Goal: Task Accomplishment & Management: Complete application form

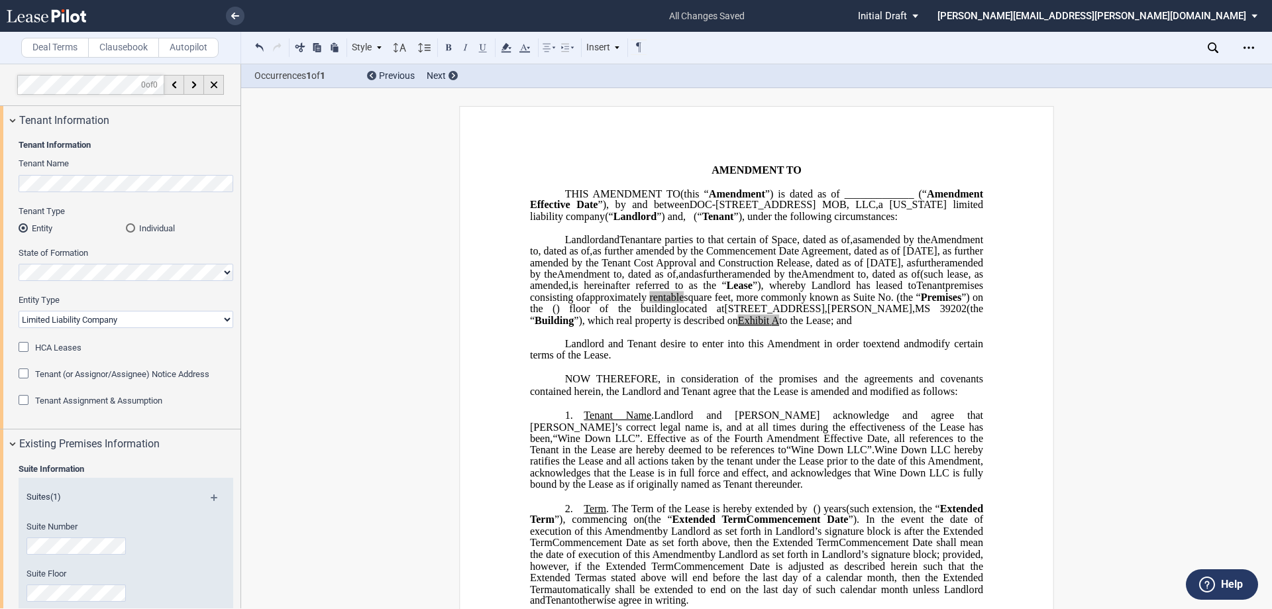
select select "limited liability company"
select select "landlord"
select select "number:2"
select select "number:5"
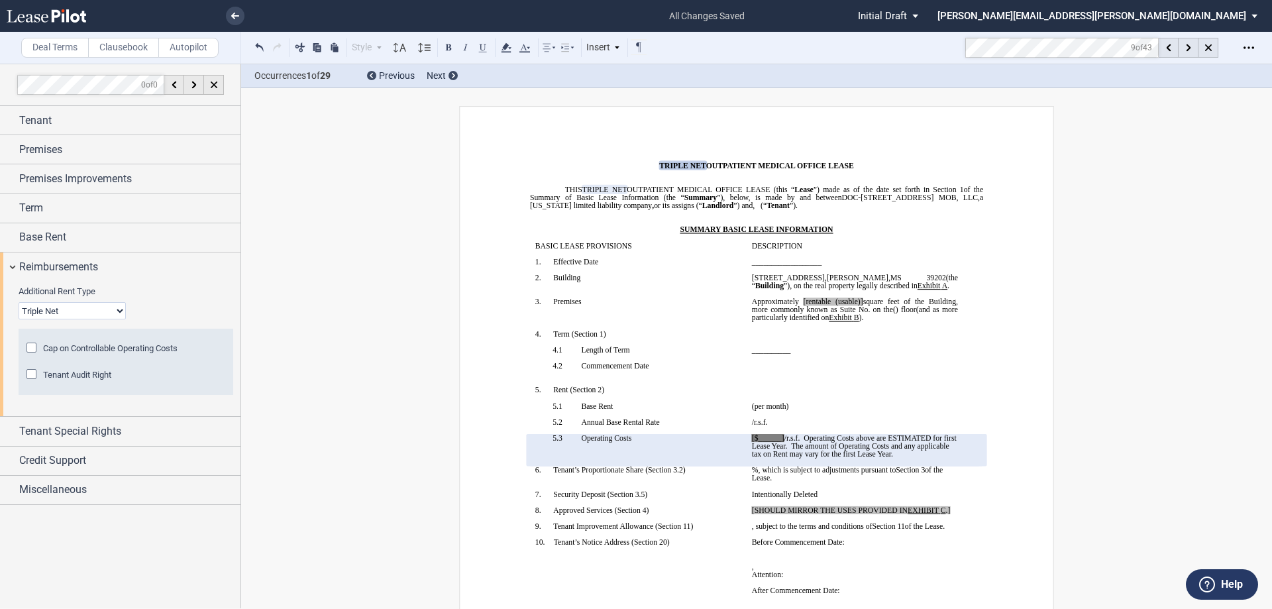
select select "triple net"
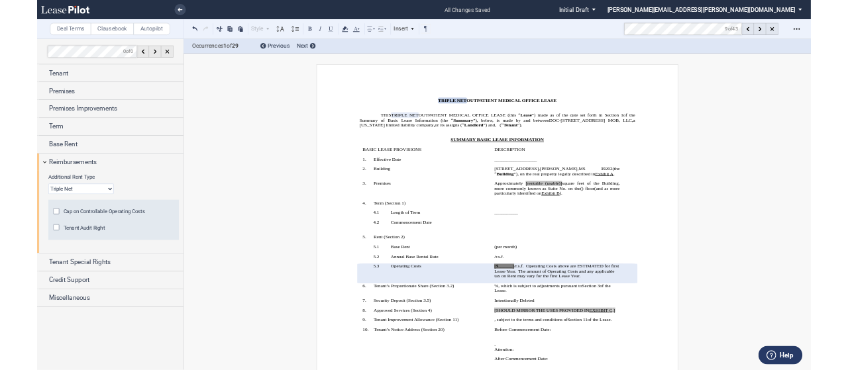
scroll to position [4088, 0]
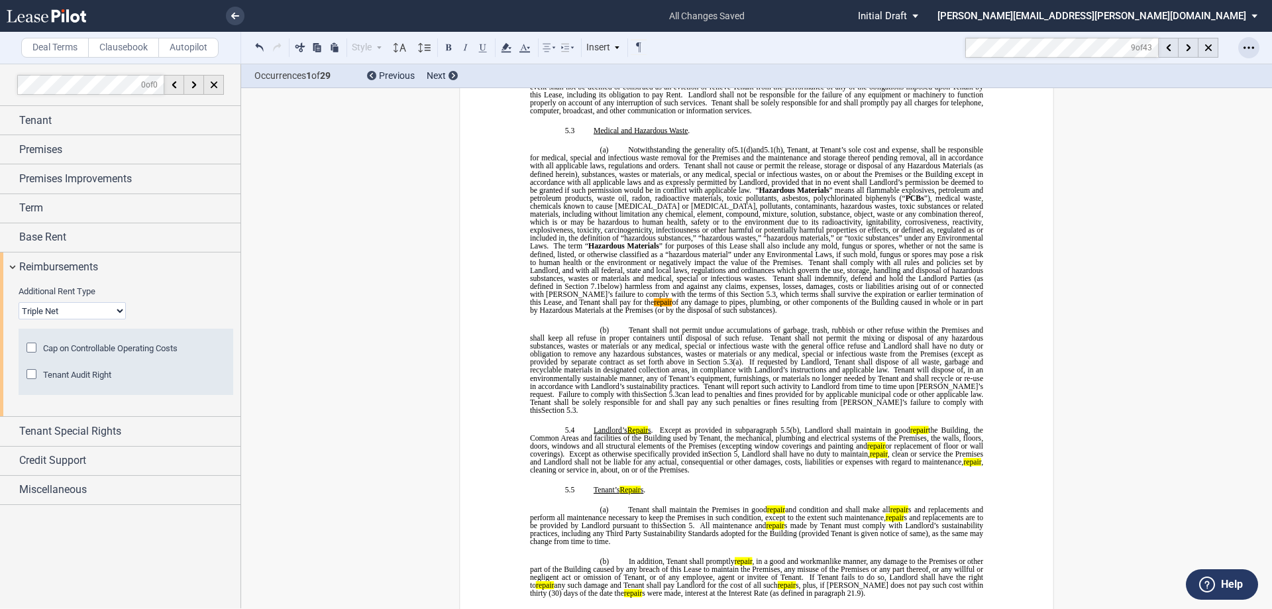
click at [1244, 48] on use "Open Lease options menu" at bounding box center [1249, 47] width 11 height 2
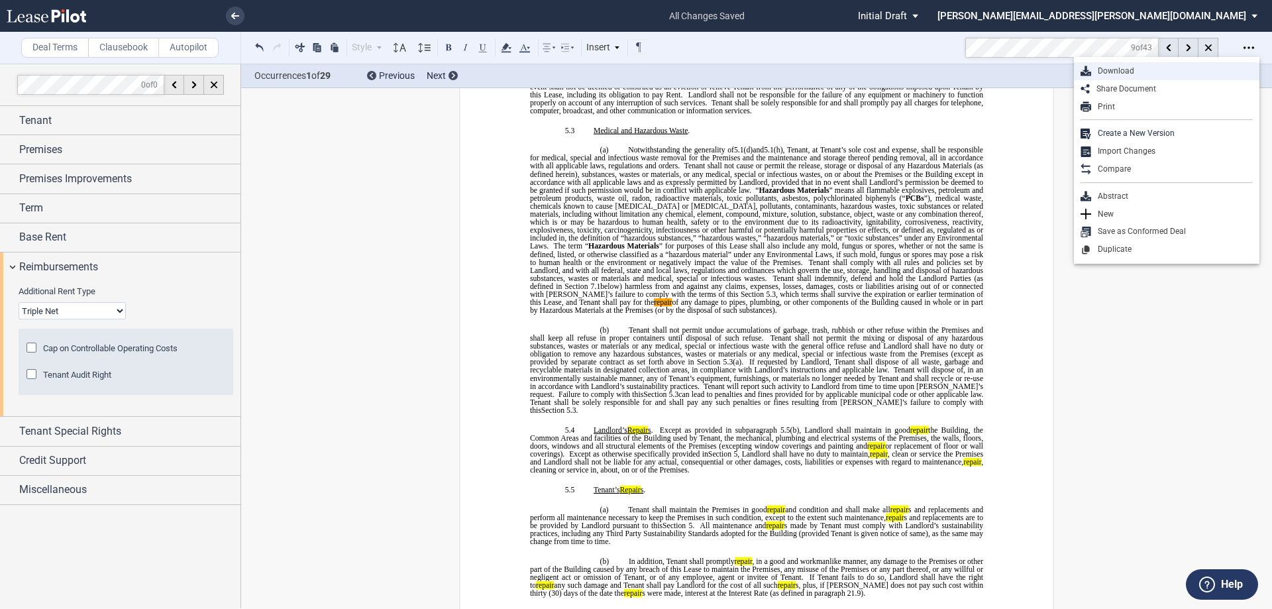
click at [1115, 70] on div "Download" at bounding box center [1172, 71] width 162 height 11
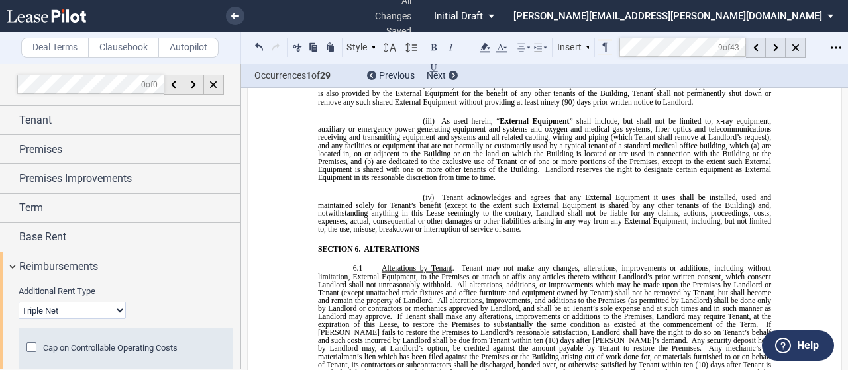
scroll to position [4618, 0]
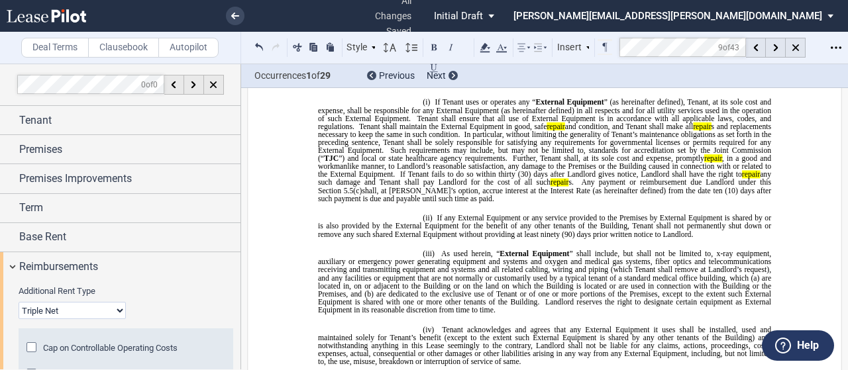
drag, startPoint x: 359, startPoint y: 236, endPoint x: 472, endPoint y: 248, distance: 114.0
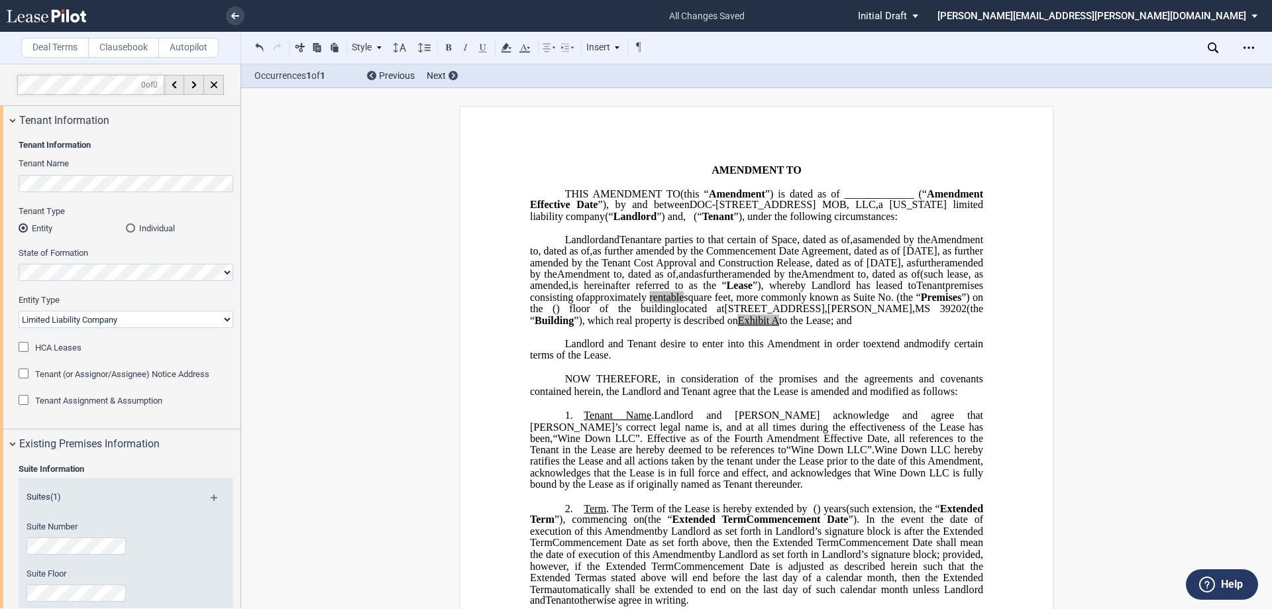
select select "limited liability company"
select select "landlord"
select select "number:2"
select select "number:5"
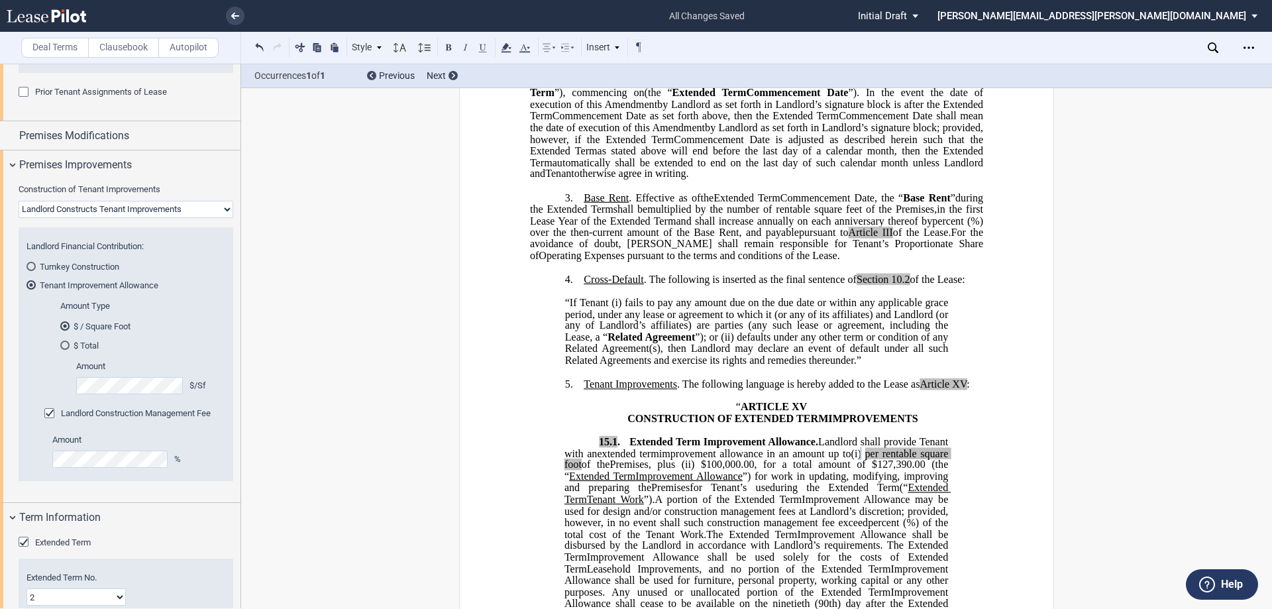
scroll to position [476, 0]
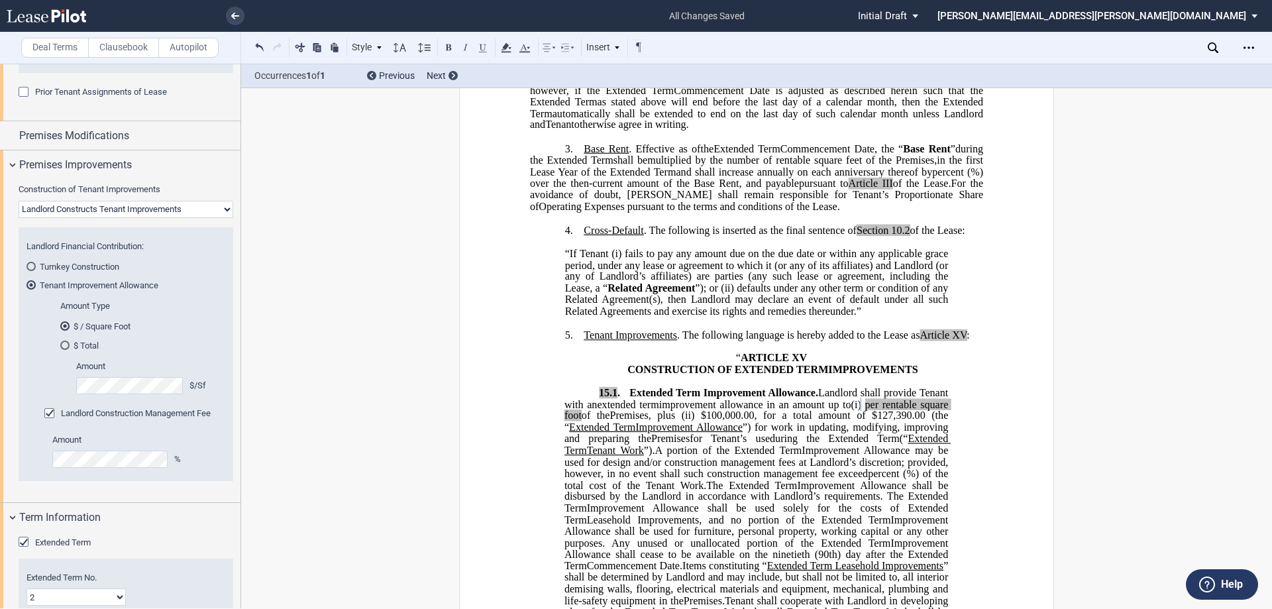
click at [579, 237] on p "4. Cross-Default . The following is inserted as the final sentence of Section 1…" at bounding box center [756, 230] width 453 height 13
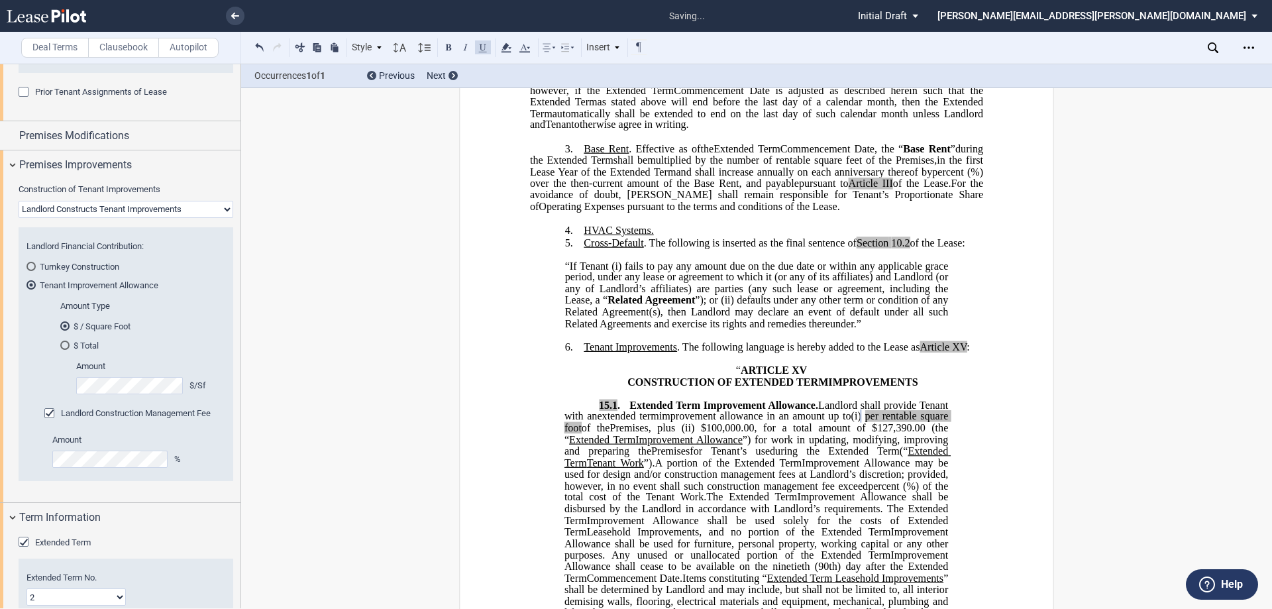
drag, startPoint x: 655, startPoint y: 276, endPoint x: 645, endPoint y: 276, distance: 9.3
click at [645, 237] on p "4. ﻿HVAC Systems." at bounding box center [756, 230] width 453 height 13
click at [651, 237] on p "4. ﻿HVAC Systems." at bounding box center [756, 230] width 453 height 13
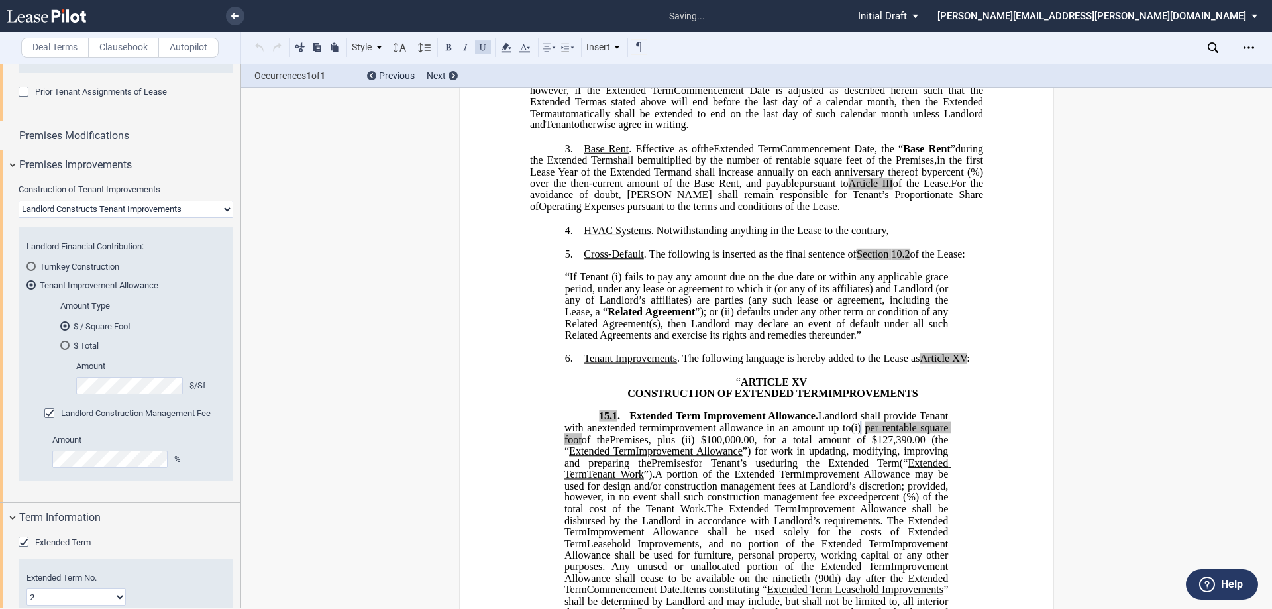
click at [918, 237] on p "4. ﻿HVAC Systems . Notwithstanding anything in the Lease to the contrary," at bounding box center [756, 230] width 453 height 13
click at [956, 237] on p "4. ﻿HVAC Systems . Notwithstanding anything in the Lease to the contrary, Landl…" at bounding box center [756, 230] width 453 height 13
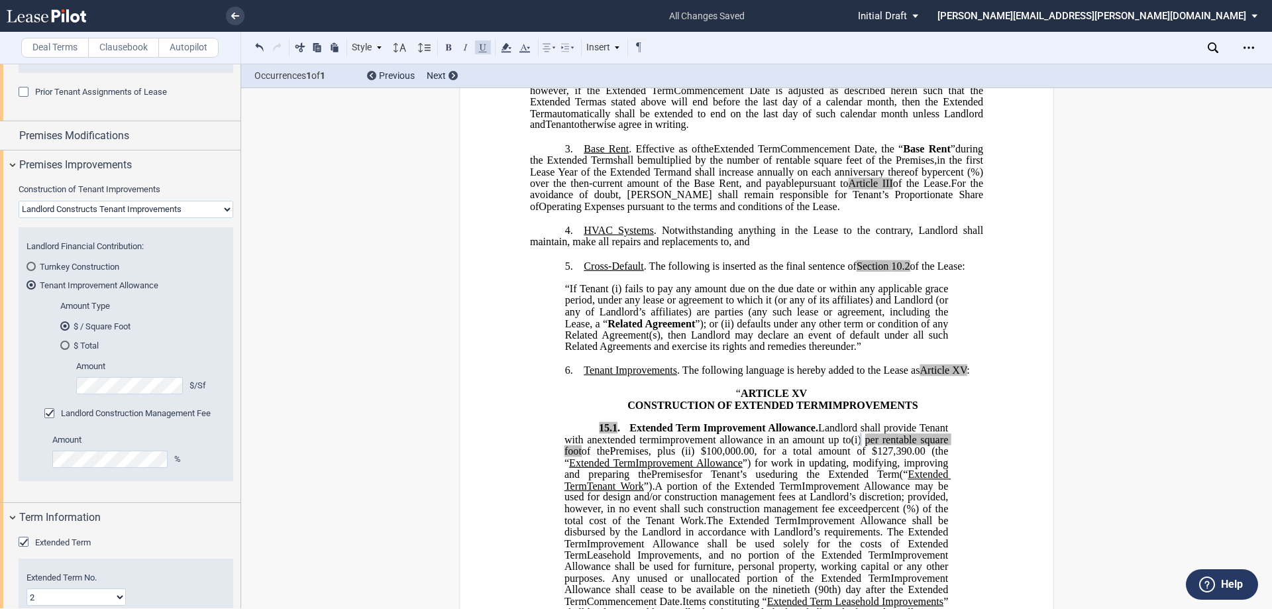
click at [540, 247] on span "﻿HVAC Systems . Notwithstanding anything in the Lease to the contrary, Landlord…" at bounding box center [758, 235] width 456 height 23
click at [767, 248] on p "4. ﻿HVAC Systems . Notwithstanding anything in the Lease to the contrary, Landl…" at bounding box center [756, 236] width 453 height 24
click at [602, 247] on span "﻿HVAC Systems . Notwithstanding anything in the Lease to the contrary, Landlord…" at bounding box center [758, 235] width 456 height 23
click at [798, 248] on p "4. ﻿HVAC Systems . Notwithstanding anything in the Lease to the contrary, Landl…" at bounding box center [756, 236] width 453 height 24
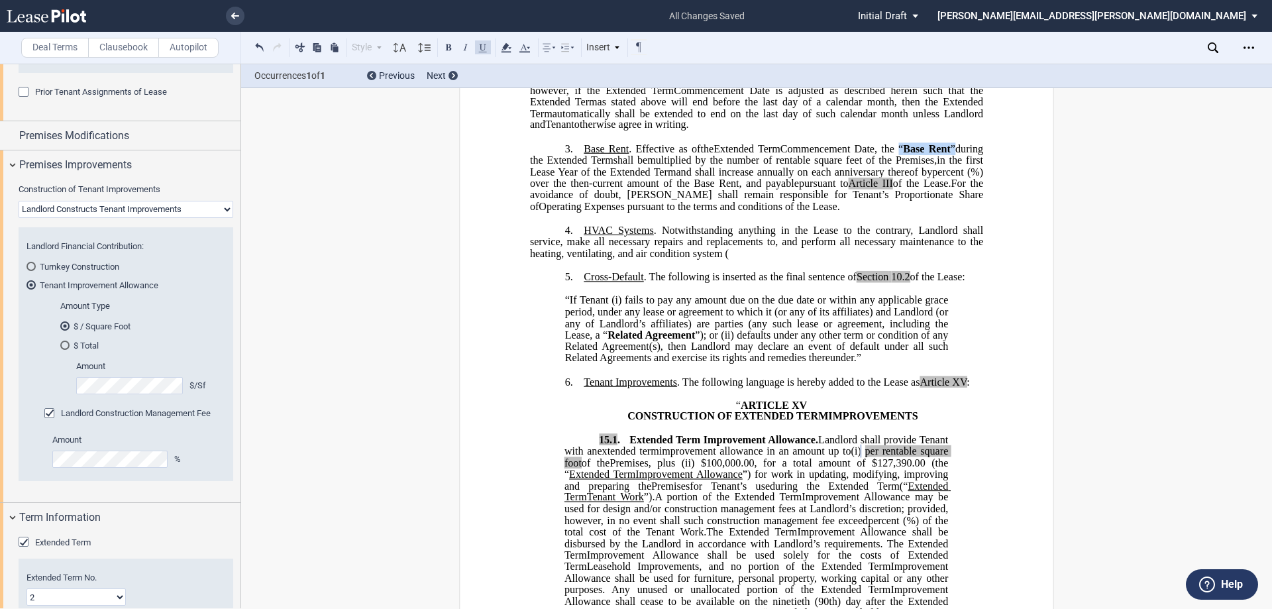
drag, startPoint x: 955, startPoint y: 193, endPoint x: 555, endPoint y: 207, distance: 400.5
click at [555, 166] on span ", the “ Base Rent ” during the" at bounding box center [758, 153] width 456 height 23
click at [717, 258] on span "﻿HVAC Systems . Notwithstanding anything in the Lease to the contrary, Landlord…" at bounding box center [758, 241] width 456 height 34
click at [720, 258] on span "﻿HVAC Systems . Notwithstanding anything in the Lease to the contrary, Landlord…" at bounding box center [758, 241] width 456 height 34
click at [753, 259] on p "4. ﻿HVAC Systems . Notwithstanding anything in the Lease to the contrary, Landl…" at bounding box center [756, 241] width 453 height 35
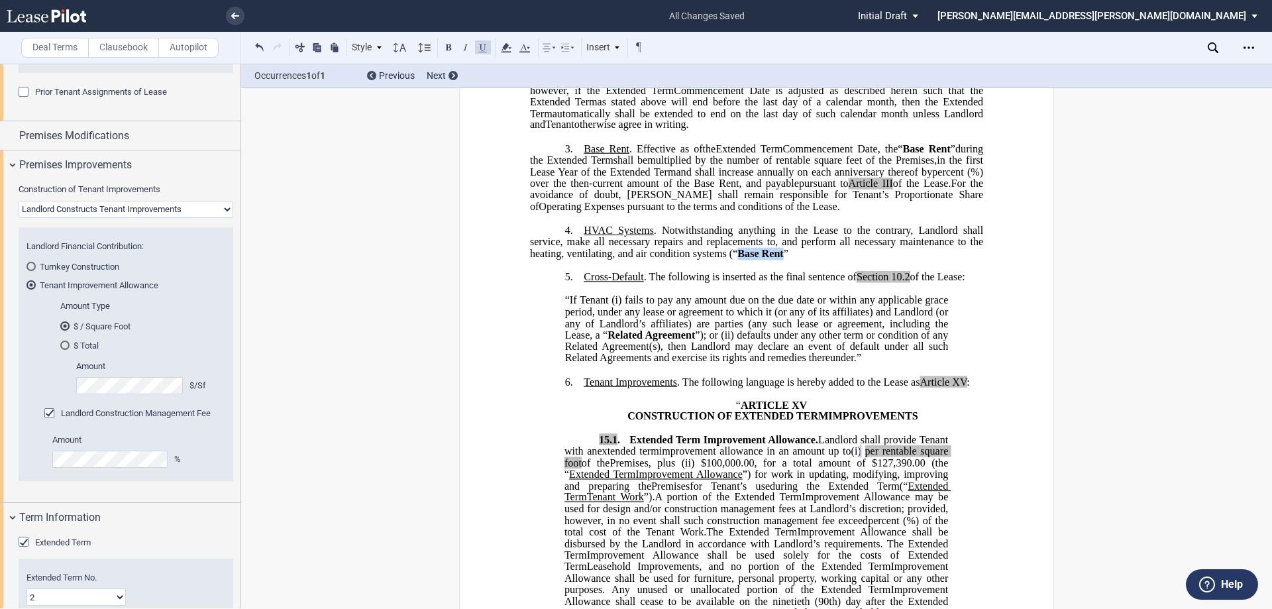
drag, startPoint x: 735, startPoint y: 300, endPoint x: 781, endPoint y: 304, distance: 46.6
click at [781, 259] on span "“ Base Rent ”" at bounding box center [761, 253] width 56 height 12
click at [832, 259] on p "4. ﻿HVAC Systems . Notwithstanding anything in the Lease to the contrary, Landl…" at bounding box center [756, 241] width 453 height 35
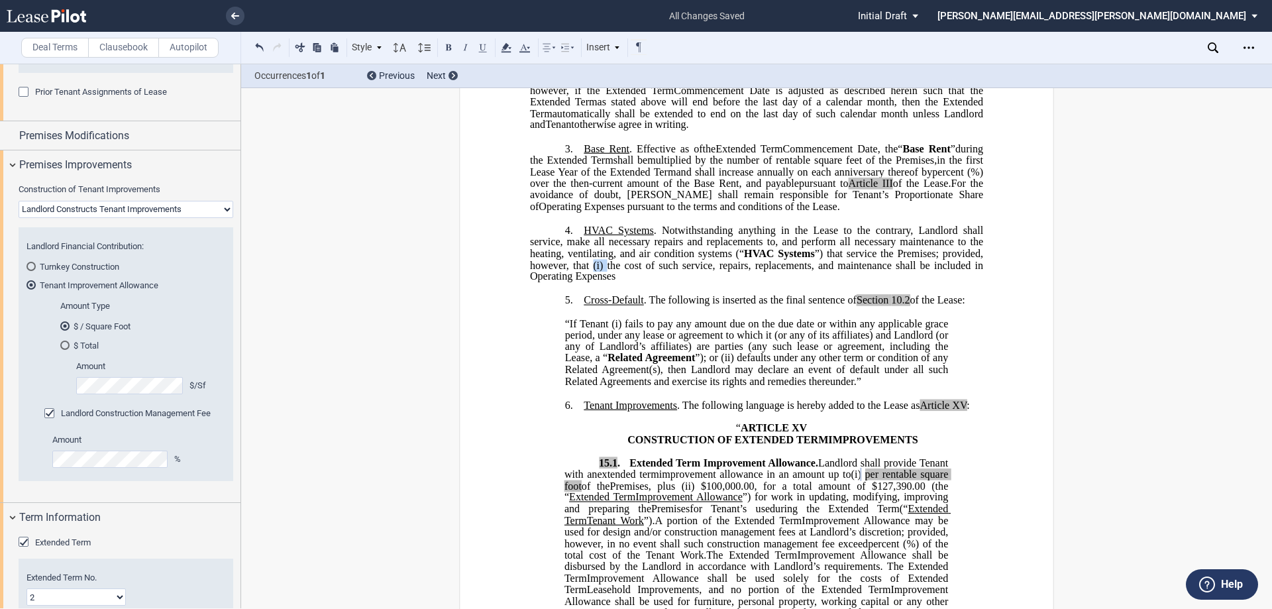
drag, startPoint x: 604, startPoint y: 311, endPoint x: 588, endPoint y: 313, distance: 15.4
click at [588, 282] on span "”) that service the Premises; provided, however, that (i) the cost of such serv…" at bounding box center [758, 264] width 456 height 34
click at [632, 282] on p "4. ﻿HVAC Systems . Notwithstanding anything in the Lease to the contrary, Landl…" at bounding box center [756, 253] width 453 height 58
click at [590, 282] on span "”) that service the Premises; provided, however, that the cost of such service,…" at bounding box center [758, 264] width 456 height 34
click at [611, 282] on span "”) that service the Premises; provided, however, that (i) the cost of such serv…" at bounding box center [758, 264] width 456 height 34
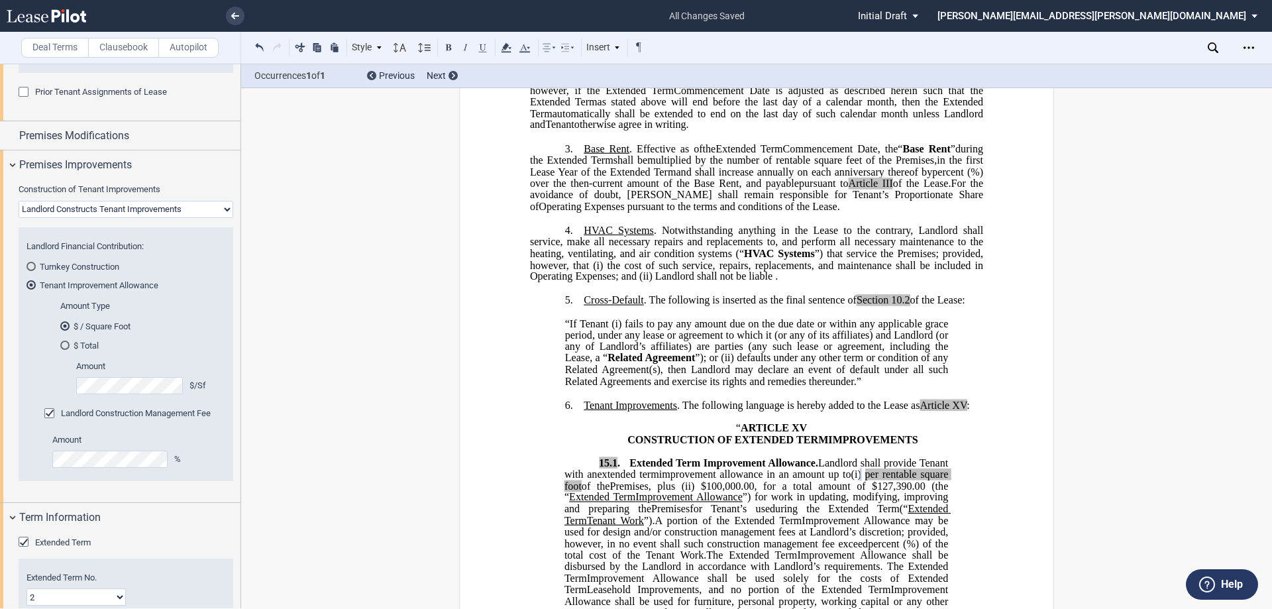
drag, startPoint x: 700, startPoint y: 329, endPoint x: 670, endPoint y: 323, distance: 30.4
click at [700, 294] on p "​" at bounding box center [756, 288] width 453 height 11
drag, startPoint x: 653, startPoint y: 322, endPoint x: 773, endPoint y: 326, distance: 120.7
click at [773, 282] on span "”) that service the Premises; provided, however, that (i) the cost of such serv…" at bounding box center [758, 264] width 456 height 34
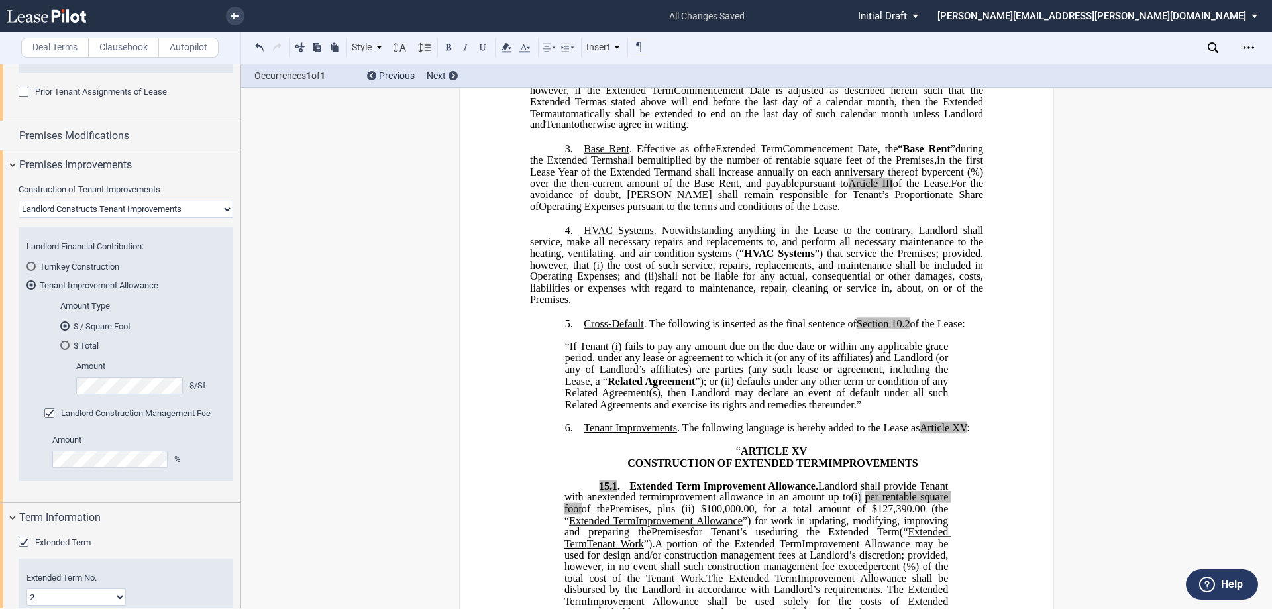
click at [658, 305] on span "shall not be liable for any actual, consequential or other damages, costs, liab…" at bounding box center [758, 287] width 456 height 34
click at [901, 305] on span "shall not be liable for any actual, consequential or other damages, costs, liab…" at bounding box center [758, 287] width 456 height 34
click at [591, 305] on span "shall not be liable for any actual, consequential, or other damages, costs, lia…" at bounding box center [758, 287] width 456 height 34
drag, startPoint x: 803, startPoint y: 335, endPoint x: 838, endPoint y: 339, distance: 35.3
click at [838, 305] on span "shall not be liable for any actual, consequential, or other damages, costs, lia…" at bounding box center [758, 287] width 456 height 34
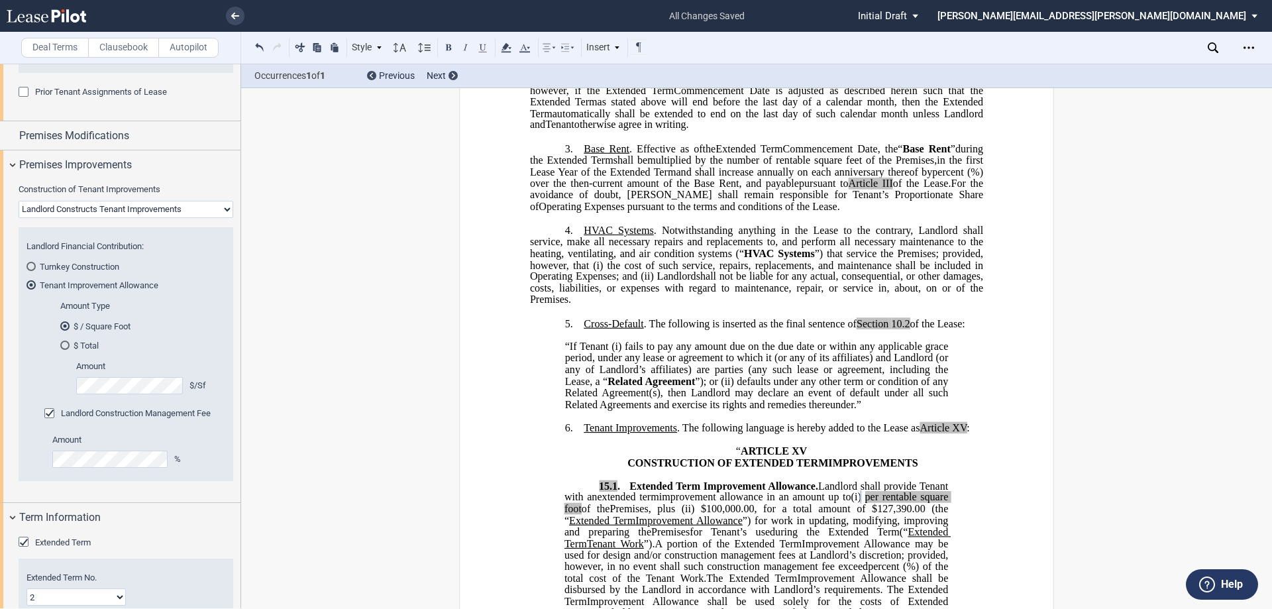
click at [732, 305] on span "shall not be liable for any actual, consequential, or other damages, costs, lia…" at bounding box center [758, 287] width 456 height 34
drag, startPoint x: 681, startPoint y: 309, endPoint x: 887, endPoint y: 311, distance: 206.7
click at [887, 305] on span "”) that service the Premises; provided, however, that (i) the cost of such serv…" at bounding box center [758, 276] width 456 height 58
drag, startPoint x: 734, startPoint y: 333, endPoint x: 845, endPoint y: 336, distance: 111.4
click at [845, 305] on span "shall not be liable for any actual, consequential, or other damages, costs, lia…" at bounding box center [758, 287] width 456 height 34
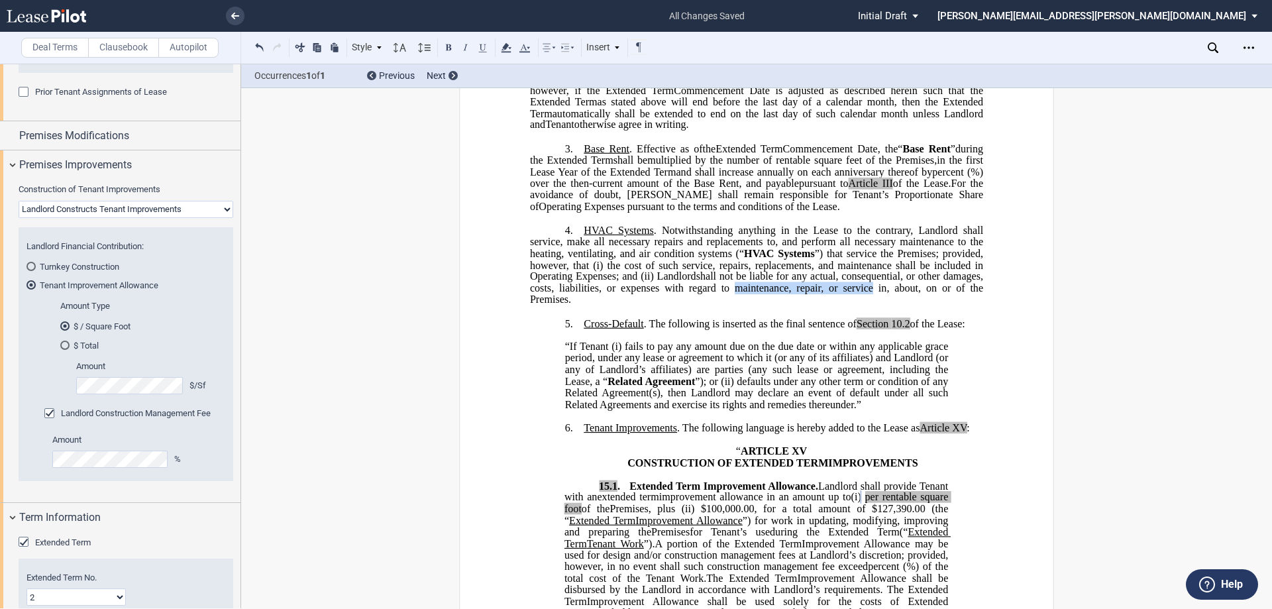
drag, startPoint x: 731, startPoint y: 334, endPoint x: 872, endPoint y: 337, distance: 141.2
click at [872, 305] on span "shall not be liable for any actual, consequential, or other damages, costs, lia…" at bounding box center [758, 287] width 456 height 34
click at [855, 294] on span "service, repairs, replacements, and maintenance" at bounding box center [816, 288] width 204 height 12
click at [690, 301] on span "﻿HVAC Systems . Notwithstanding anything in the Lease to the contrary, Landlord…" at bounding box center [758, 264] width 456 height 81
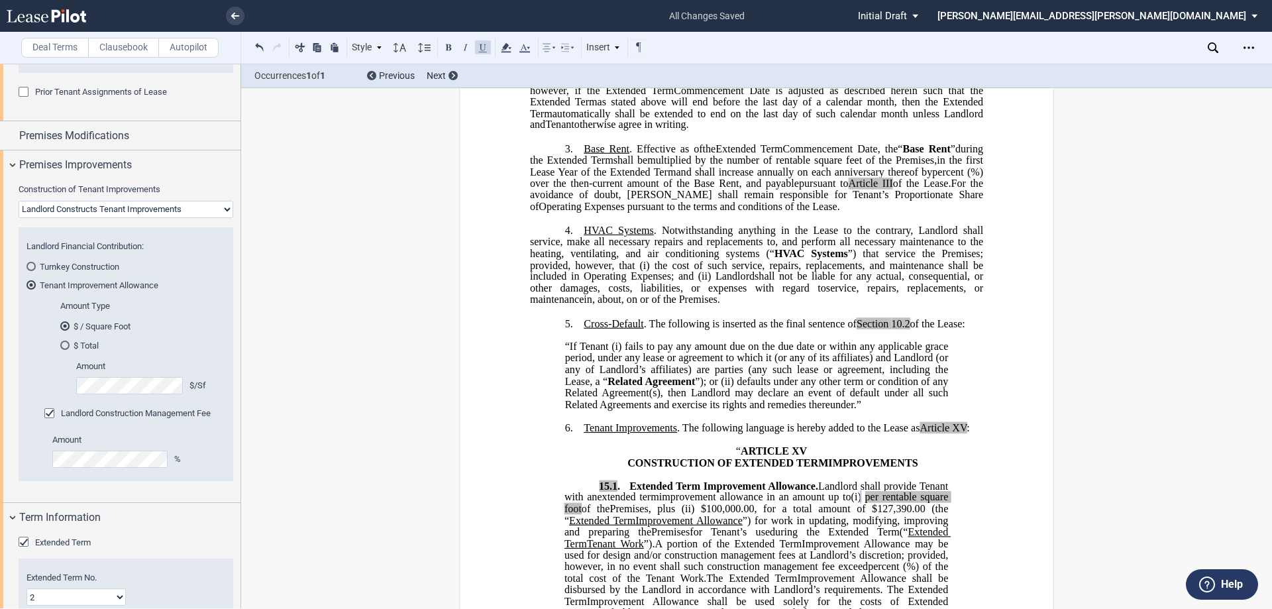
click at [944, 305] on span "”) that service the Premises; provided, however, that (i) the cost of such serv…" at bounding box center [758, 276] width 456 height 58
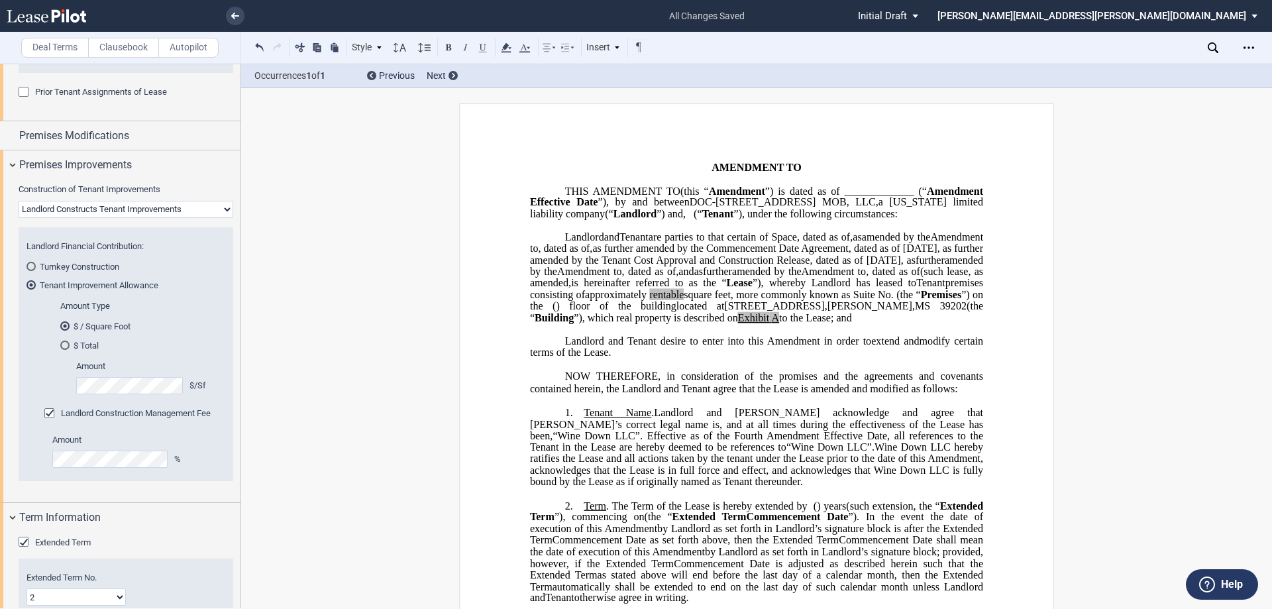
scroll to position [0, 0]
drag, startPoint x: 946, startPoint y: 262, endPoint x: 1021, endPoint y: 288, distance: 79.8
click at [946, 262] on span "as further amended by the Commencement Date Agreement, dated as of [DATE], as f…" at bounding box center [758, 256] width 456 height 23
click at [1255, 44] on div "Open Lease options menu" at bounding box center [1248, 47] width 21 height 21
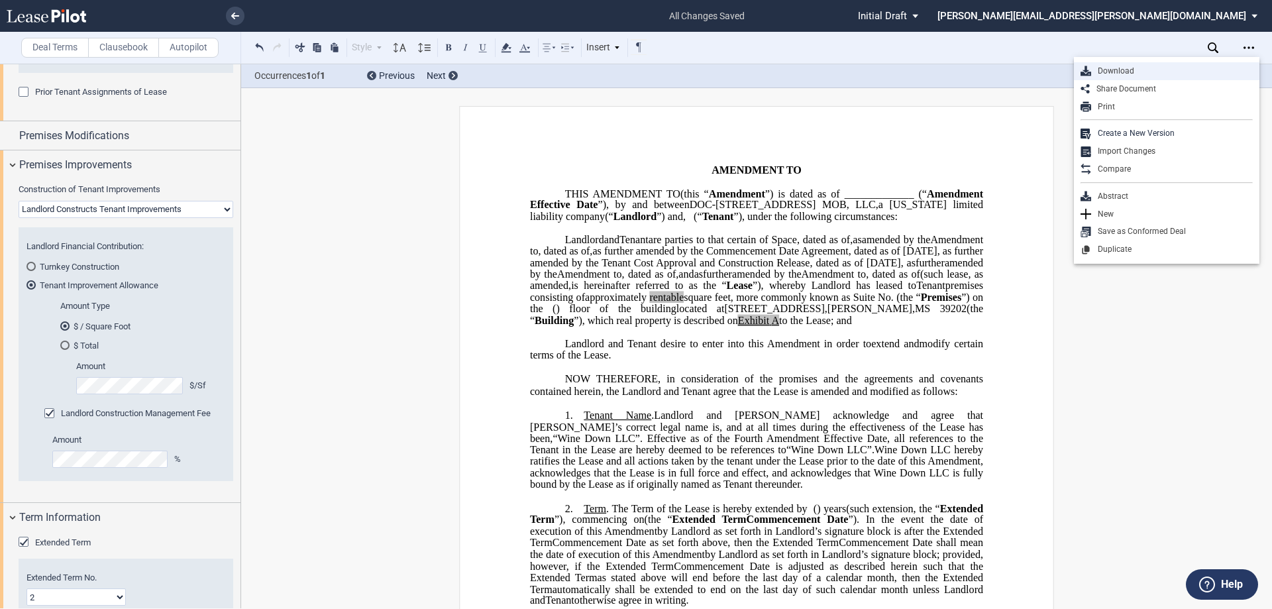
click at [1140, 73] on div "Download" at bounding box center [1172, 71] width 162 height 11
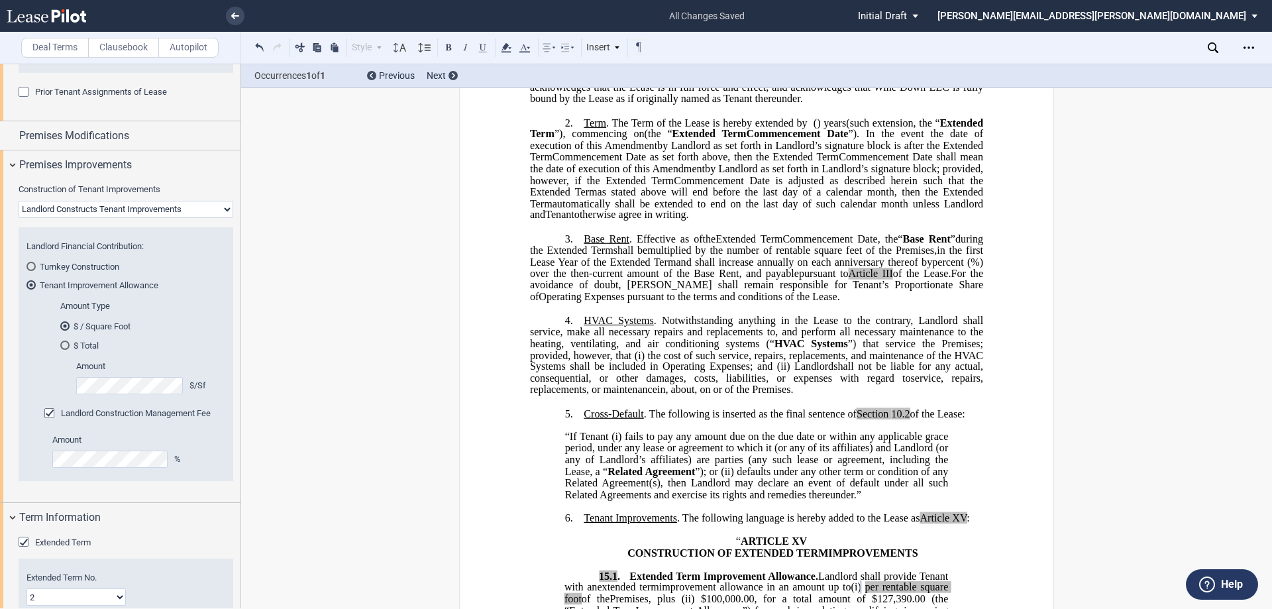
scroll to position [398, 0]
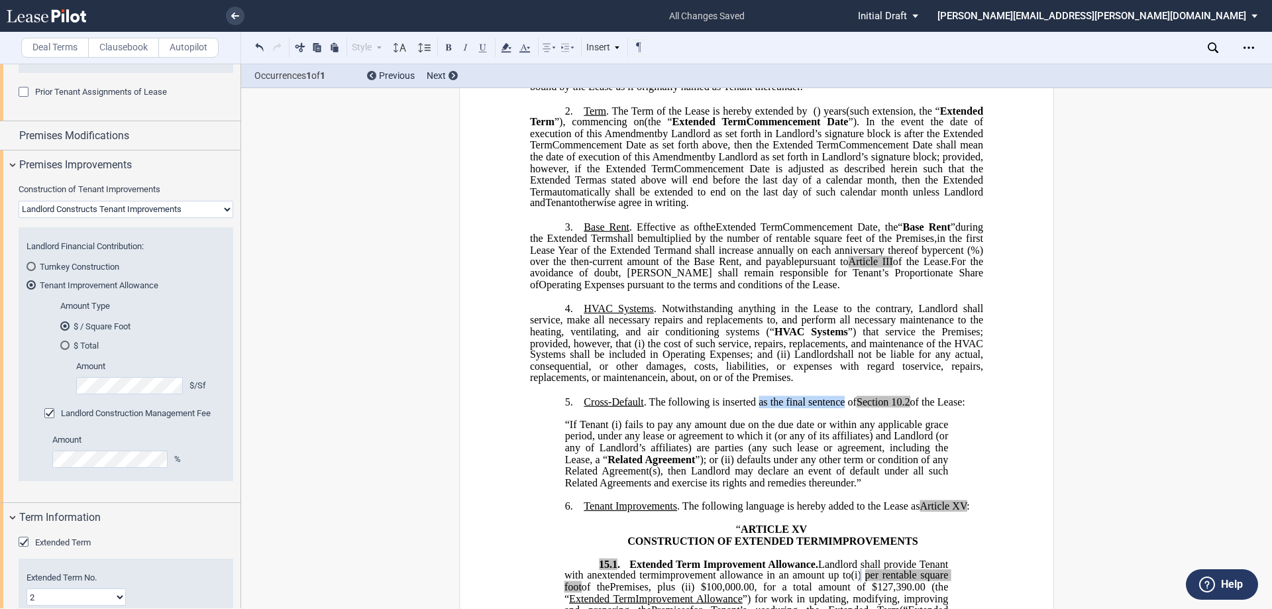
drag, startPoint x: 755, startPoint y: 447, endPoint x: 842, endPoint y: 451, distance: 86.3
click at [842, 408] on span ". The following is inserted as the final sentence of" at bounding box center [750, 402] width 213 height 12
click at [237, 15] on icon at bounding box center [235, 16] width 8 height 7
